Goal: Transaction & Acquisition: Purchase product/service

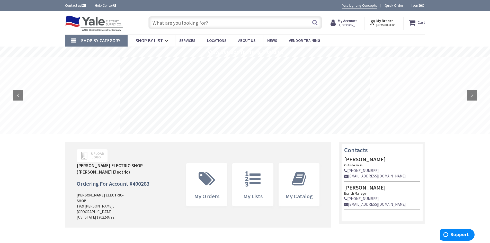
click at [266, 21] on input "text" at bounding box center [235, 22] width 174 height 13
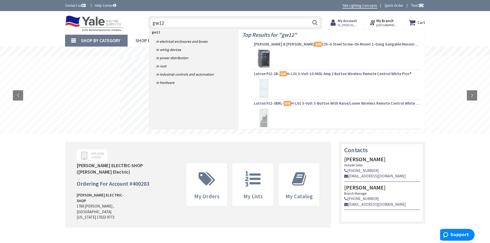
type input "gw125"
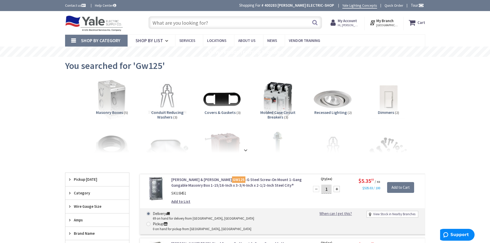
click at [337, 191] on div at bounding box center [336, 189] width 6 height 6
type input "2"
click at [389, 188] on input "Add to Cart" at bounding box center [400, 187] width 27 height 11
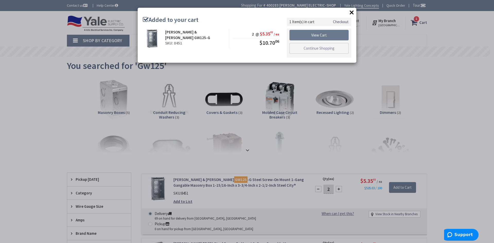
click at [340, 21] on link "Checkout" at bounding box center [341, 21] width 16 height 5
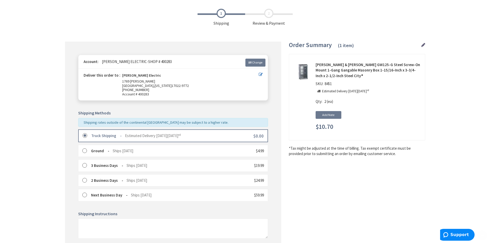
scroll to position [122, 0]
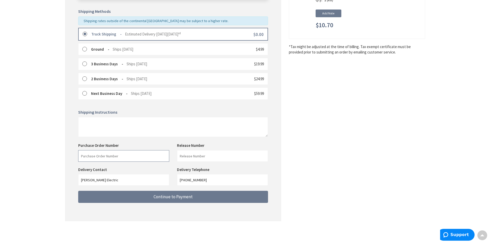
click at [138, 157] on input "text" at bounding box center [123, 156] width 91 height 12
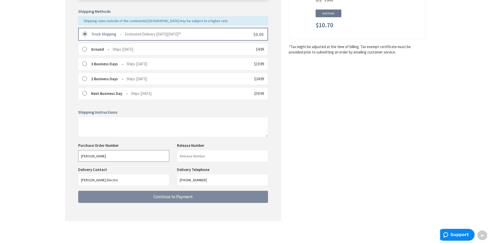
type input "Hess"
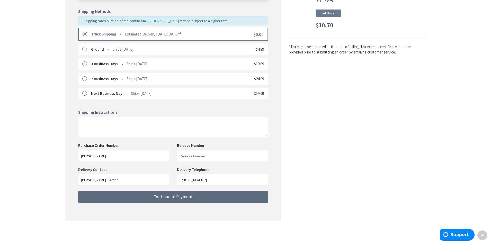
click at [154, 198] on span "Continue to Payment" at bounding box center [173, 197] width 39 height 6
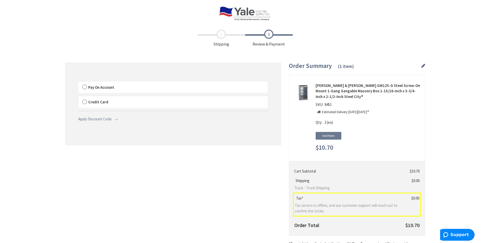
click at [85, 86] on label "Pay On Account" at bounding box center [172, 88] width 189 height 12
click at [78, 83] on input "Pay On Account" at bounding box center [78, 83] width 0 height 0
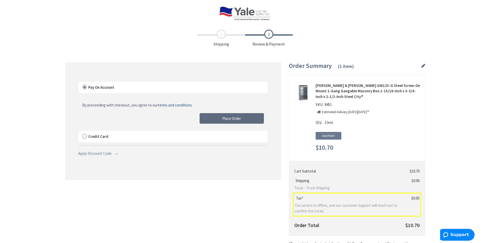
click at [242, 121] on button "Place Order" at bounding box center [232, 118] width 64 height 11
